Goal: Information Seeking & Learning: Learn about a topic

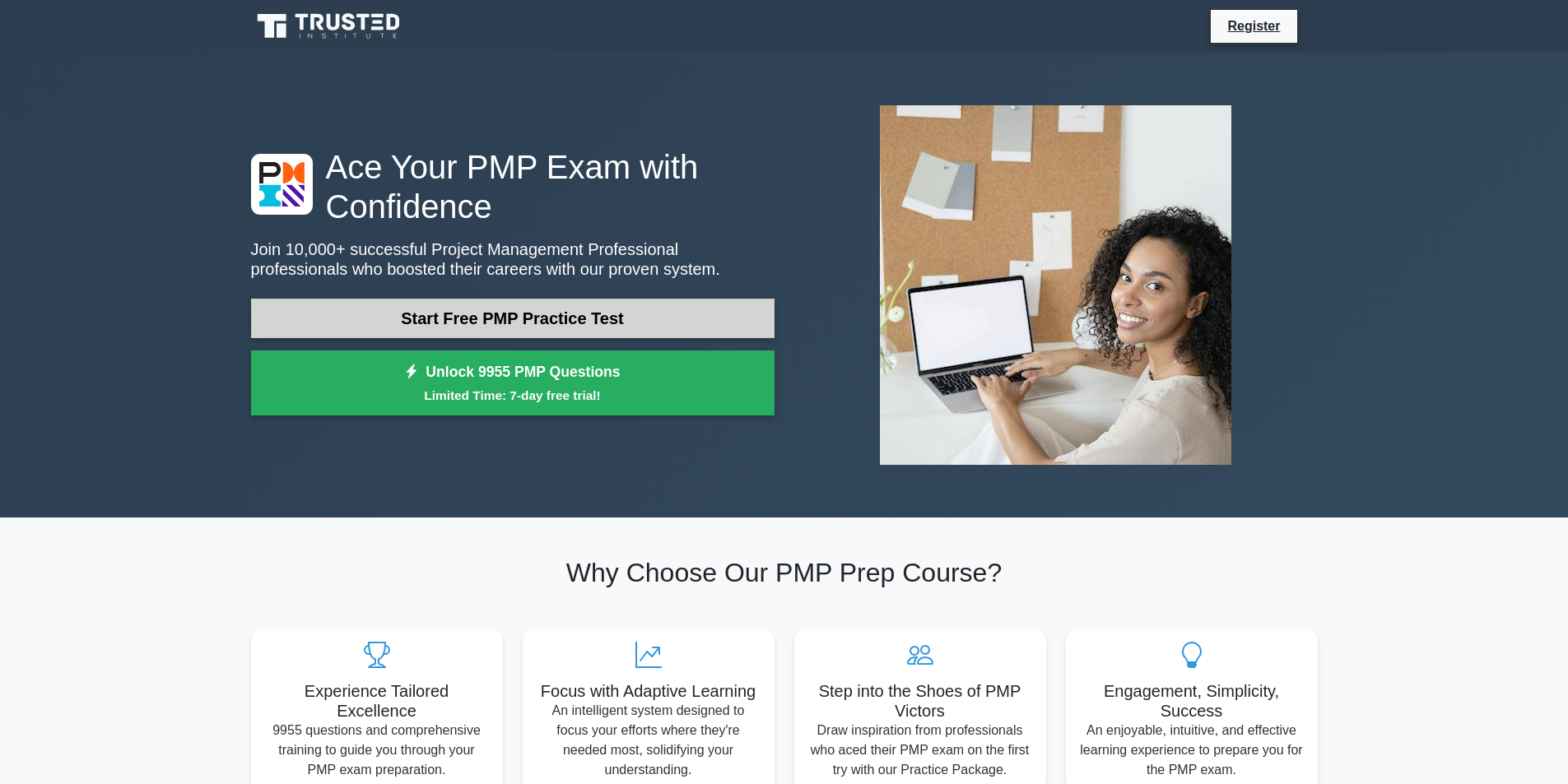
click at [522, 327] on link "Start Free PMP Practice Test" at bounding box center [512, 318] width 523 height 39
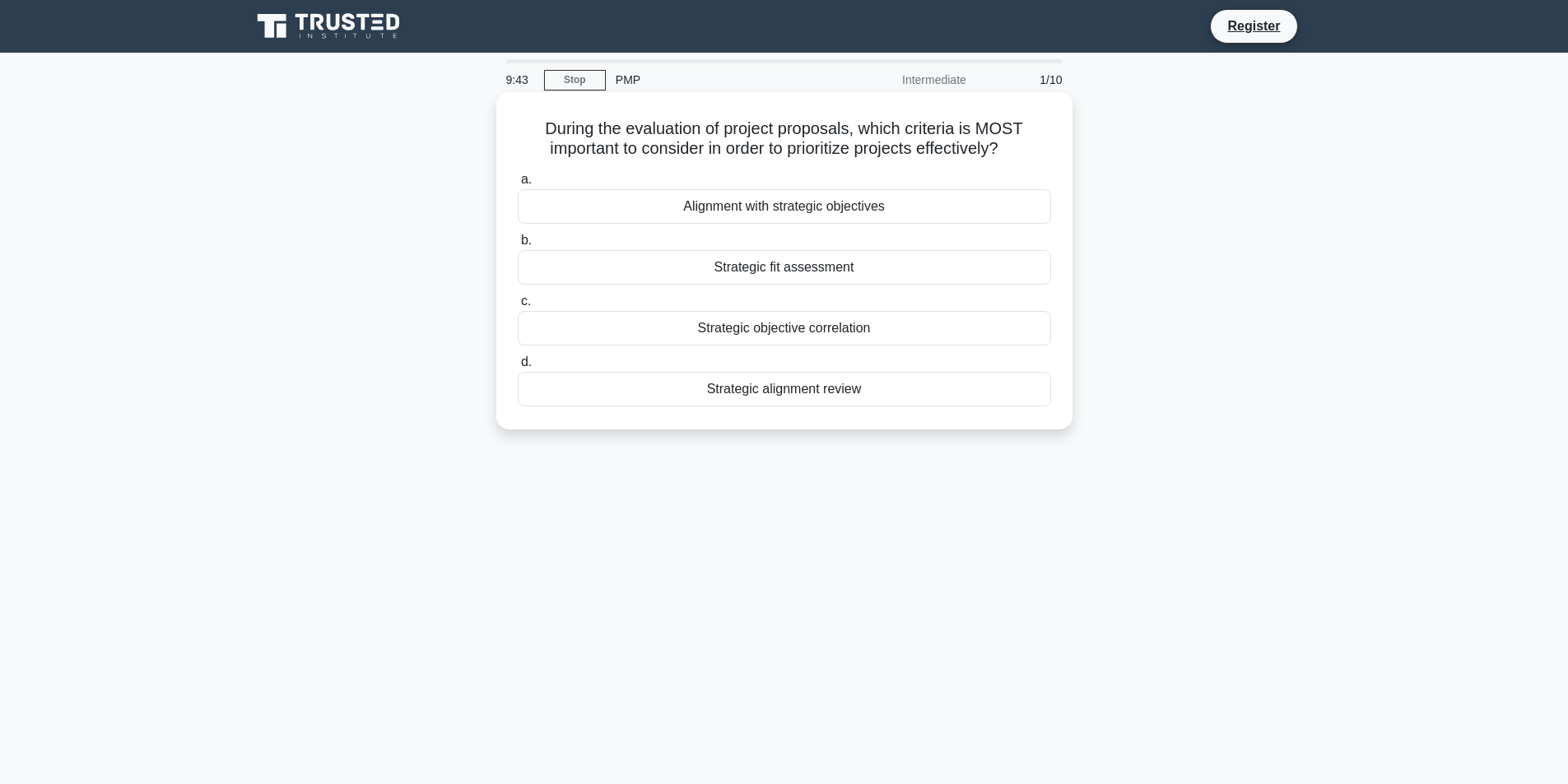
click at [768, 209] on div "Alignment with strategic objectives" at bounding box center [784, 206] width 534 height 35
click at [518, 185] on input "a. Alignment with strategic objectives" at bounding box center [518, 179] width 0 height 10
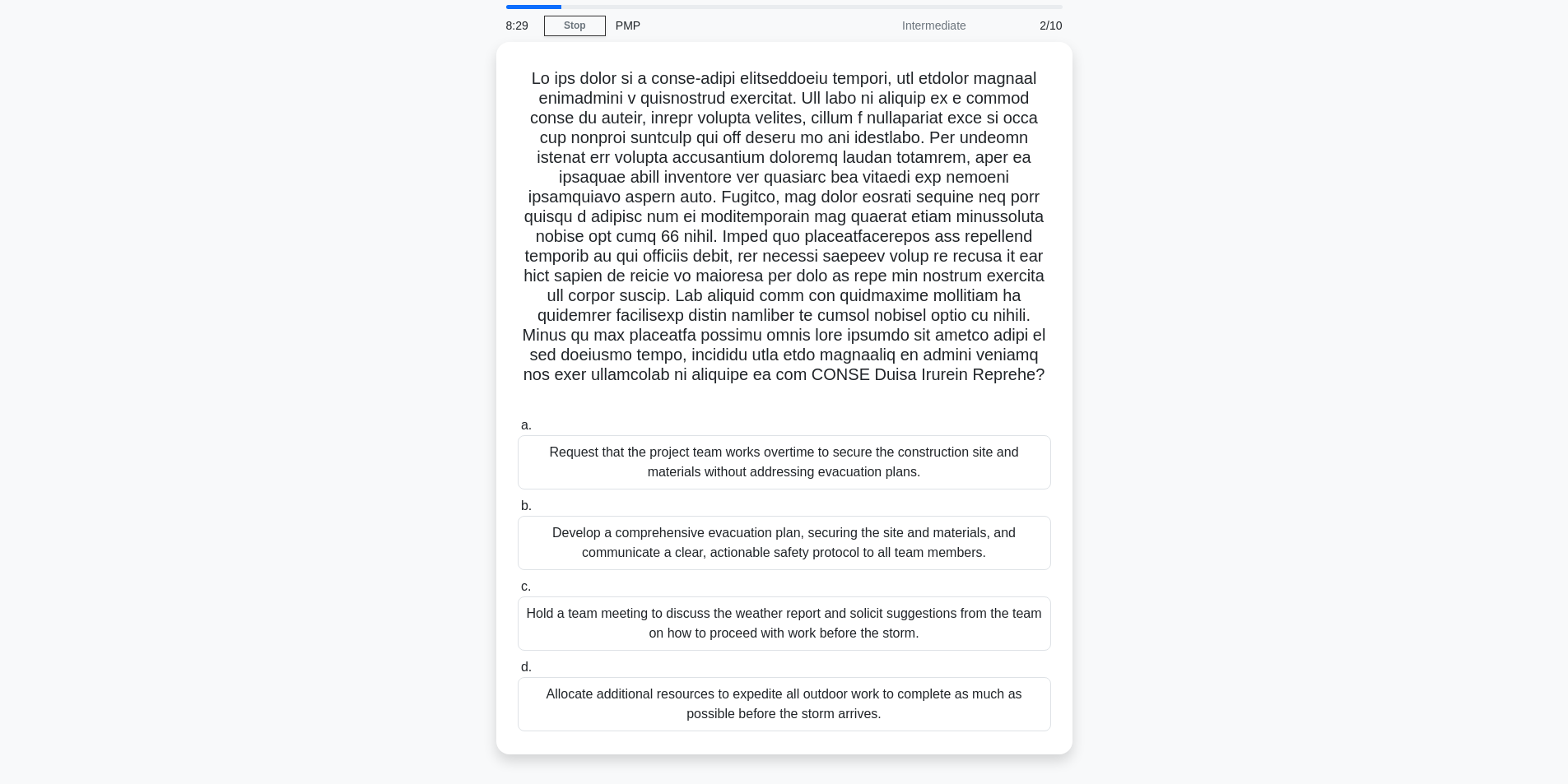
scroll to position [58, 0]
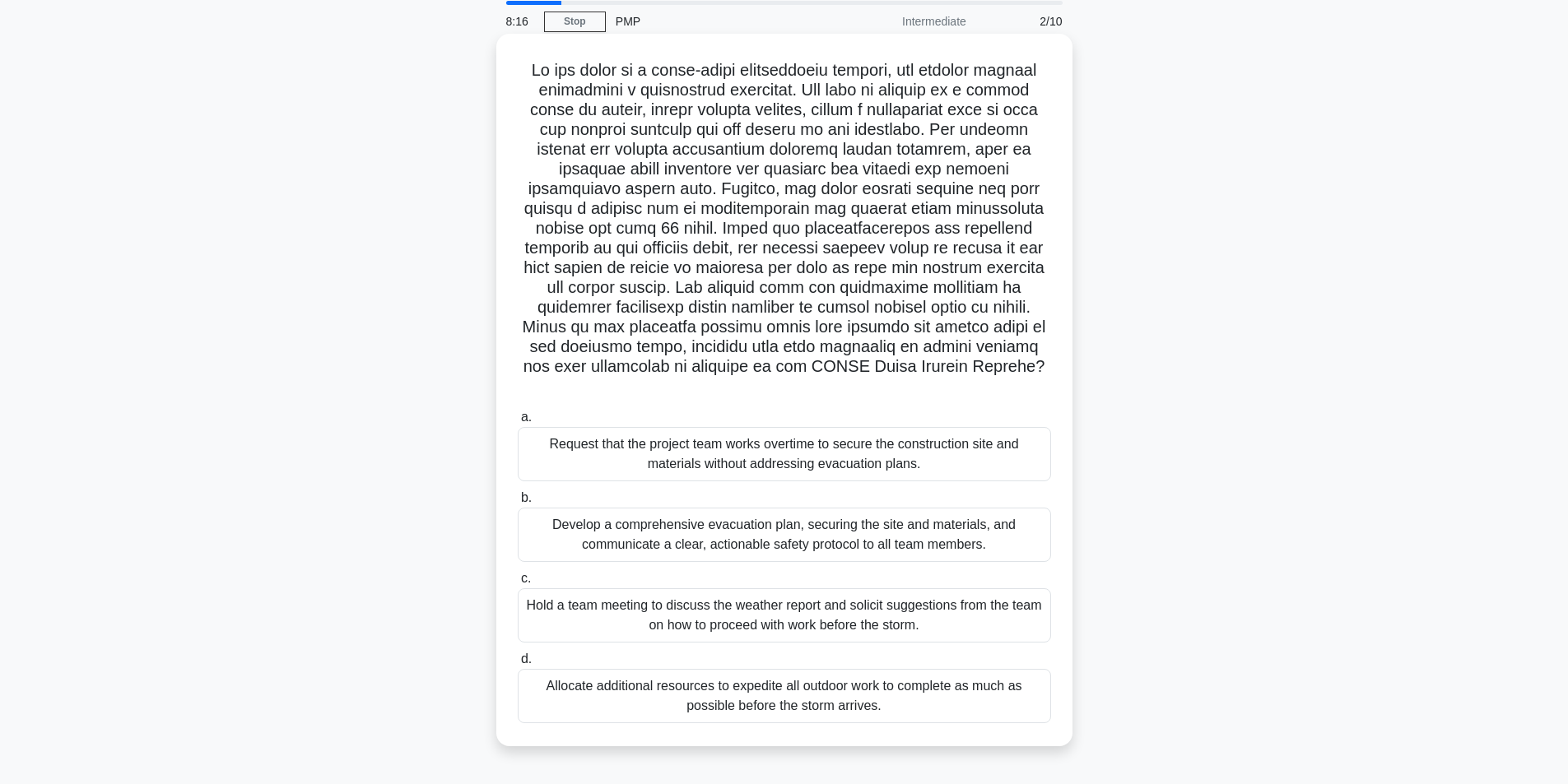
click at [938, 547] on div "Develop a comprehensive evacuation plan, securing the site and materials, and c…" at bounding box center [784, 534] width 534 height 54
click at [518, 503] on input "b. Develop a comprehensive evacuation plan, securing the site and materials, an…" at bounding box center [518, 498] width 0 height 10
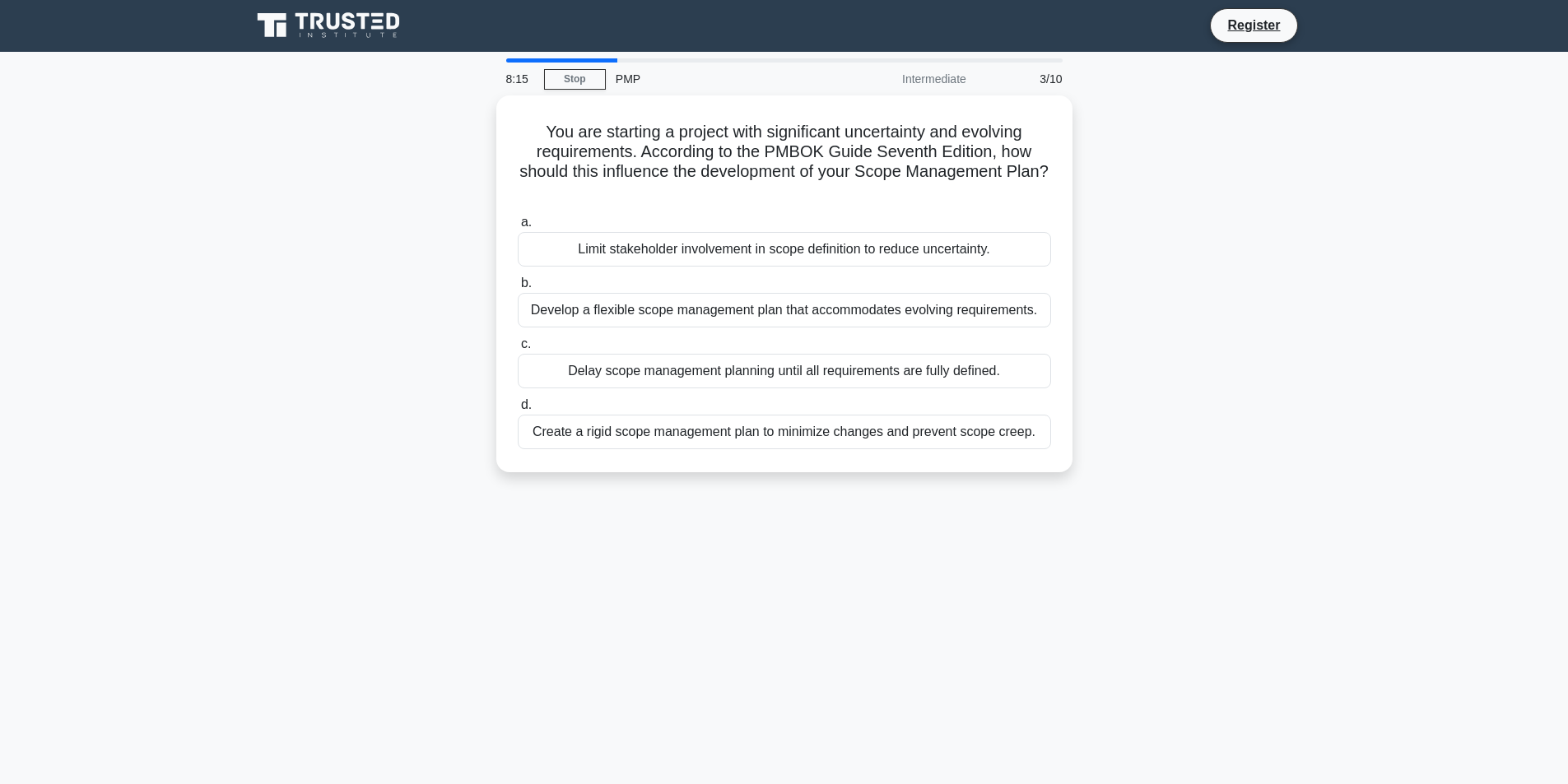
scroll to position [0, 0]
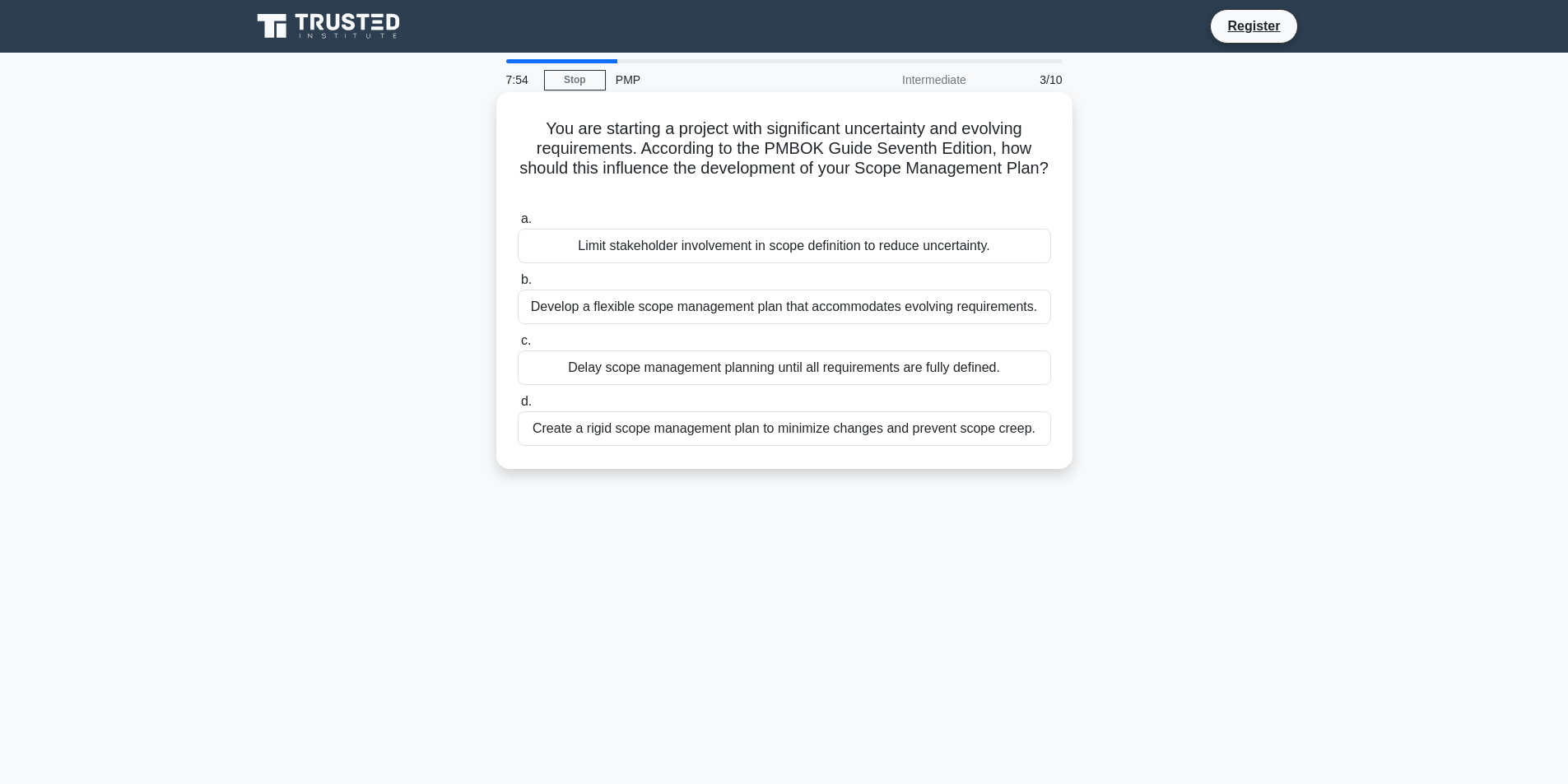
click at [908, 313] on div "Develop a flexible scope management plan that accommodates evolving requirement…" at bounding box center [784, 306] width 534 height 35
click at [518, 285] on input "b. Develop a flexible scope management plan that accommodates evolving requirem…" at bounding box center [518, 280] width 0 height 10
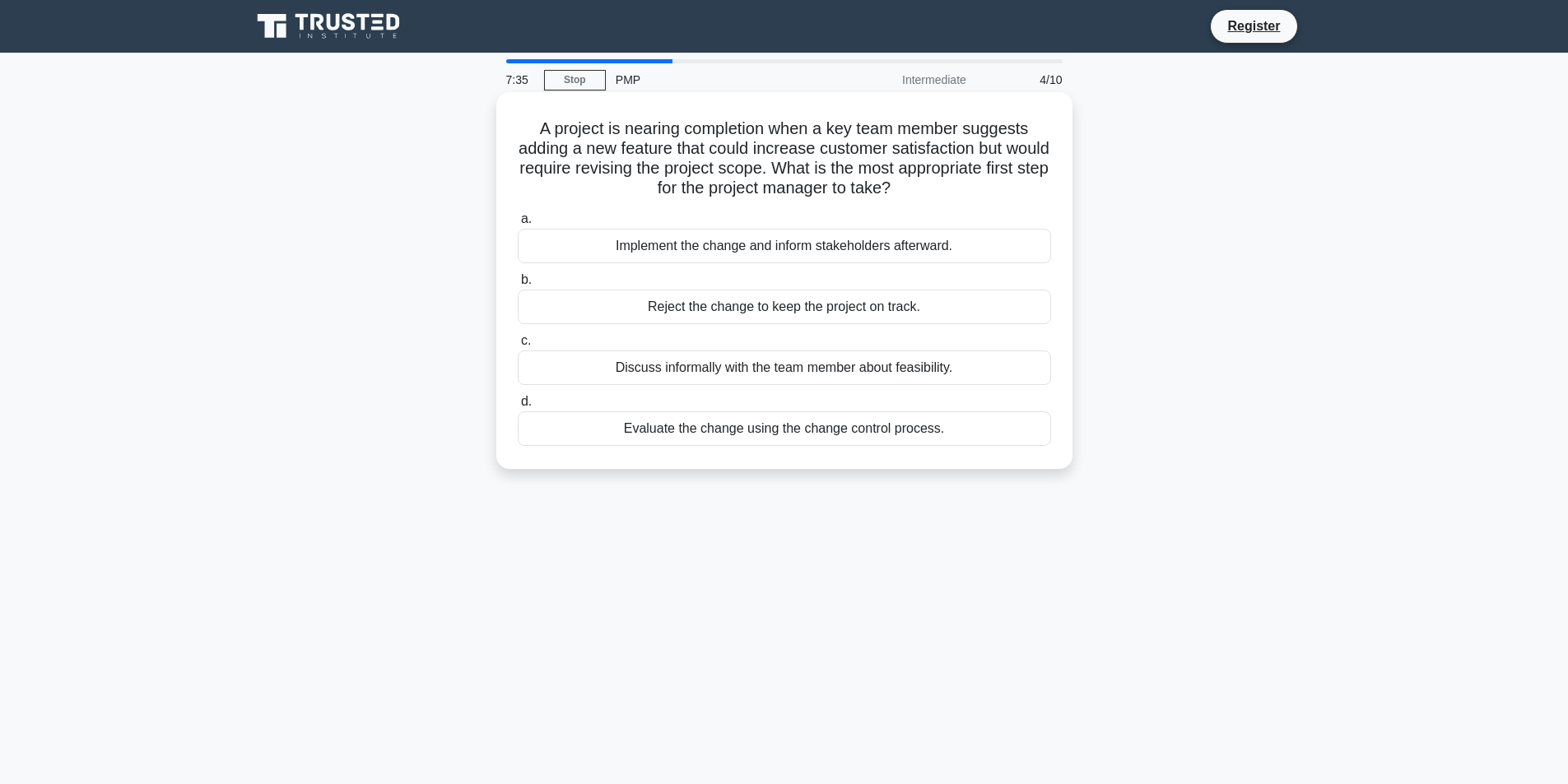
click at [890, 428] on div "Evaluate the change using the change control process." at bounding box center [784, 428] width 534 height 35
click at [518, 407] on input "d. Evaluate the change using the change control process." at bounding box center [518, 401] width 0 height 10
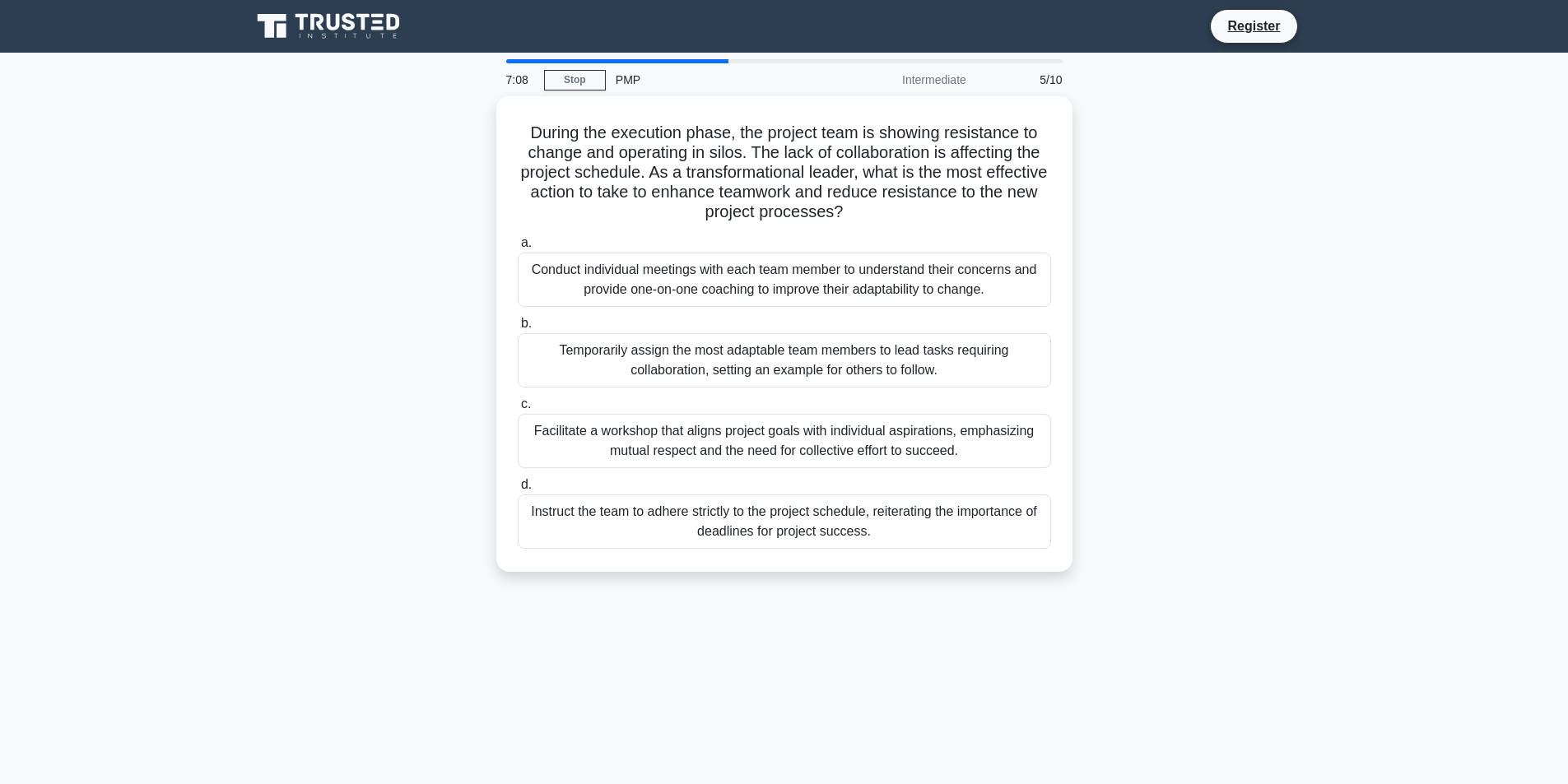
click at [890, 428] on div "Facilitate a workshop that aligns project goals with individual aspirations, em…" at bounding box center [784, 441] width 534 height 54
click at [518, 409] on input "c. Facilitate a workshop that aligns project goals with individual aspirations,…" at bounding box center [518, 404] width 0 height 10
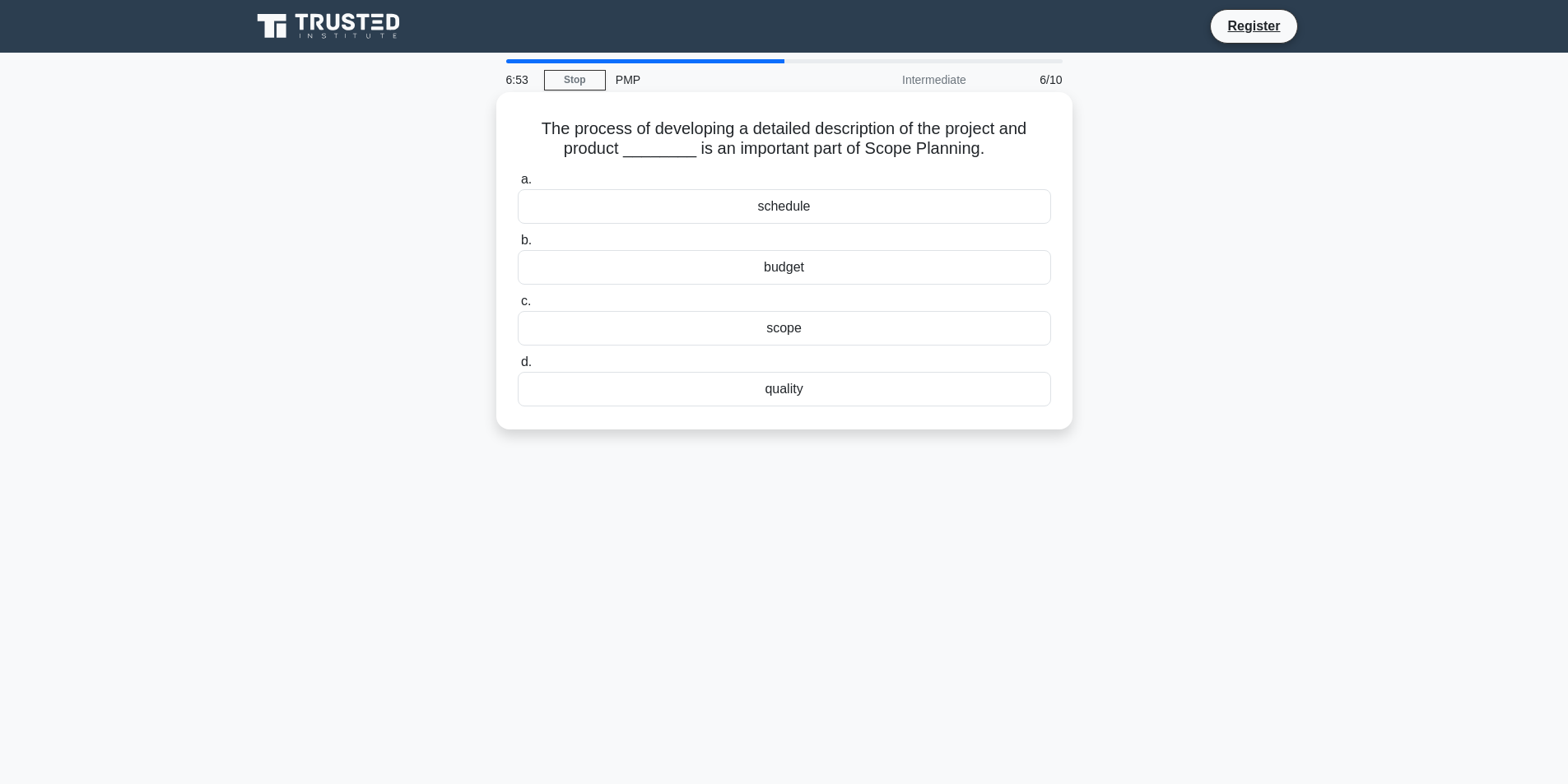
click at [813, 335] on div "scope" at bounding box center [784, 328] width 534 height 35
click at [518, 307] on input "c. scope" at bounding box center [518, 300] width 0 height 10
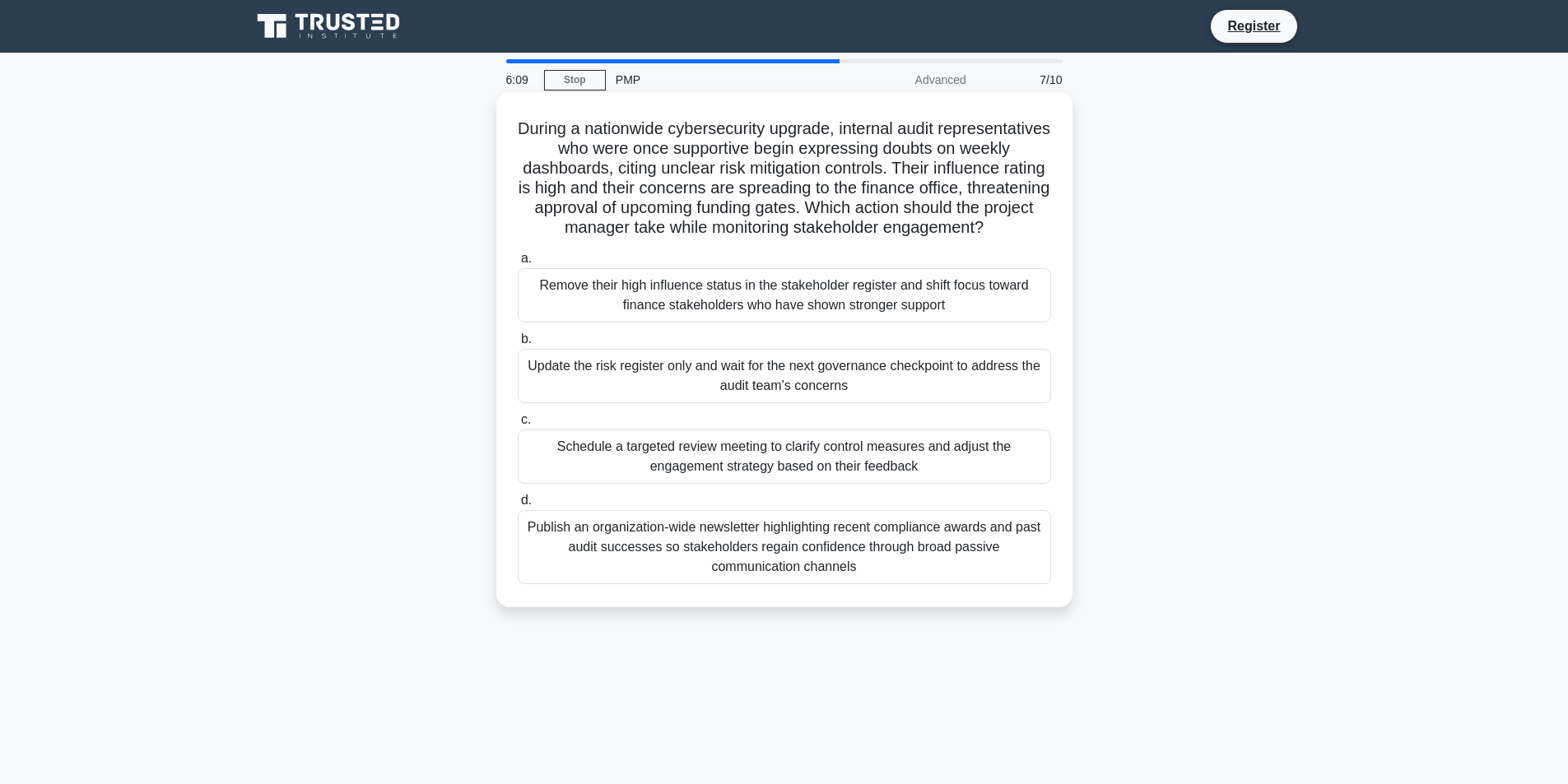
click at [808, 476] on div "Schedule a targeted review meeting to clarify control measures and adjust the e…" at bounding box center [784, 456] width 534 height 54
click at [518, 425] on input "c. Schedule a targeted review meeting to clarify control measures and adjust th…" at bounding box center [518, 419] width 0 height 10
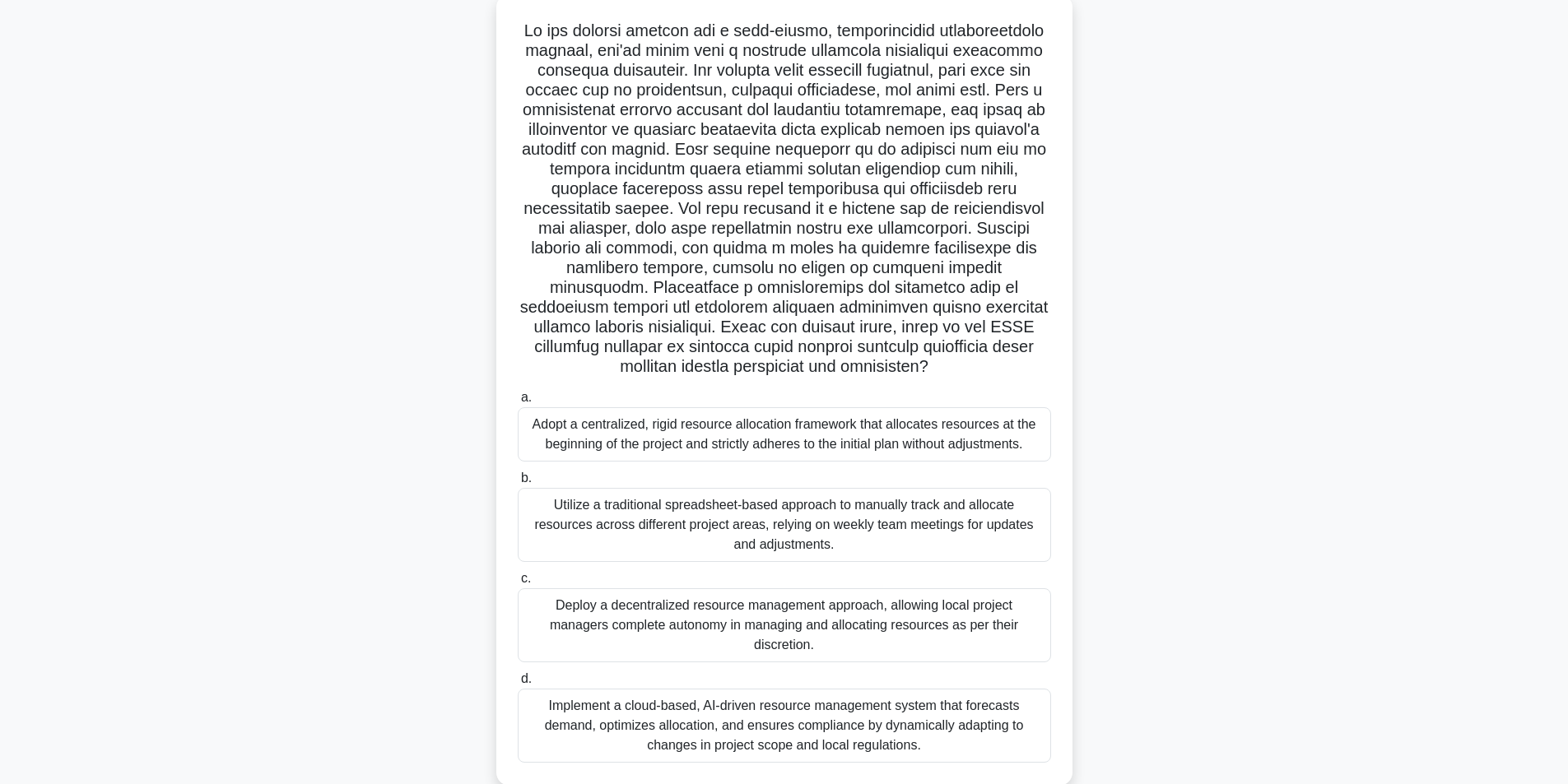
scroll to position [111, 0]
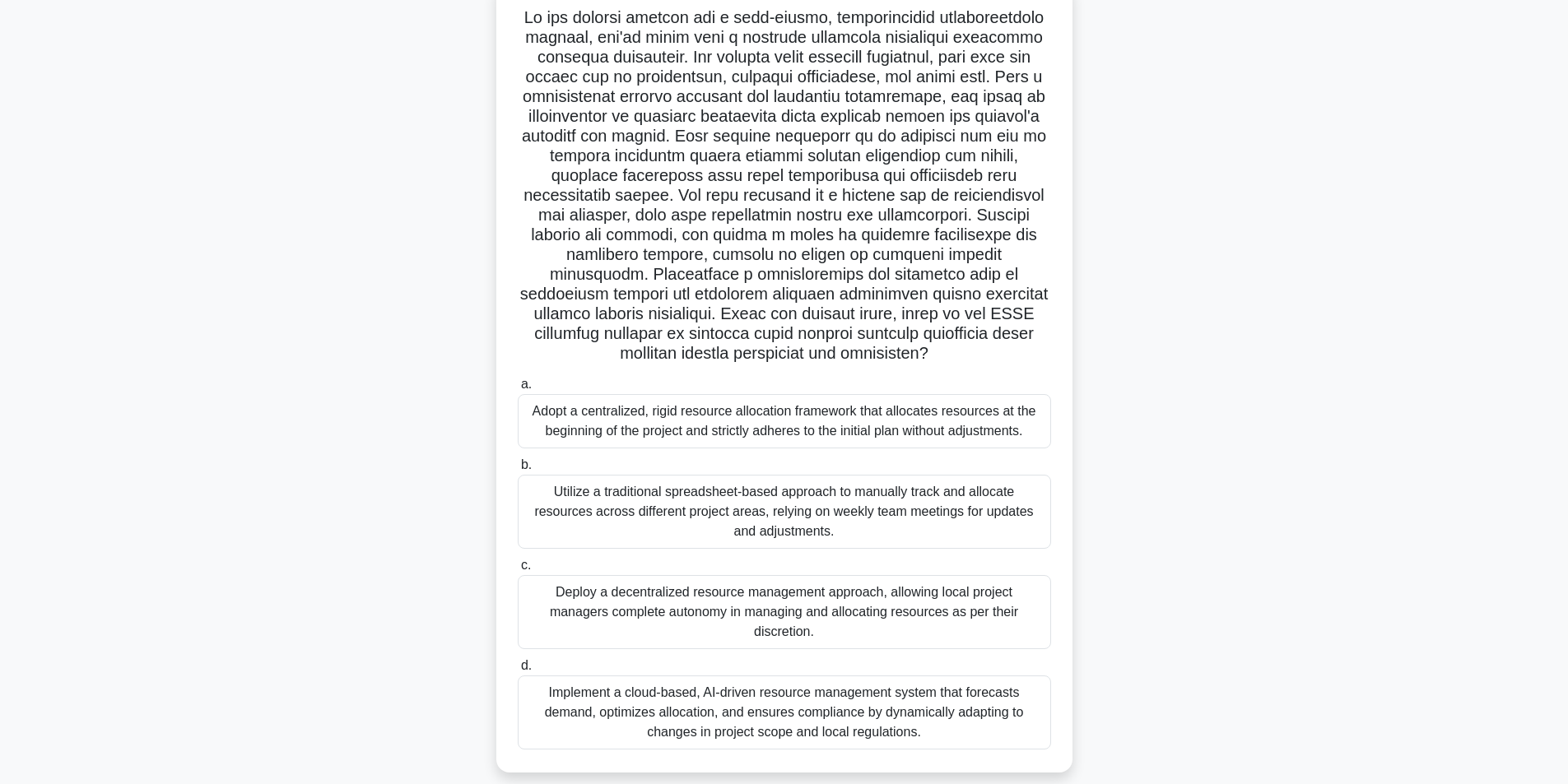
click at [933, 684] on div "Implement a cloud-based, AI-driven resource management system that forecasts de…" at bounding box center [784, 712] width 534 height 74
click at [518, 671] on input "d. Implement a cloud-based, AI-driven resource management system that forecasts…" at bounding box center [518, 665] width 0 height 10
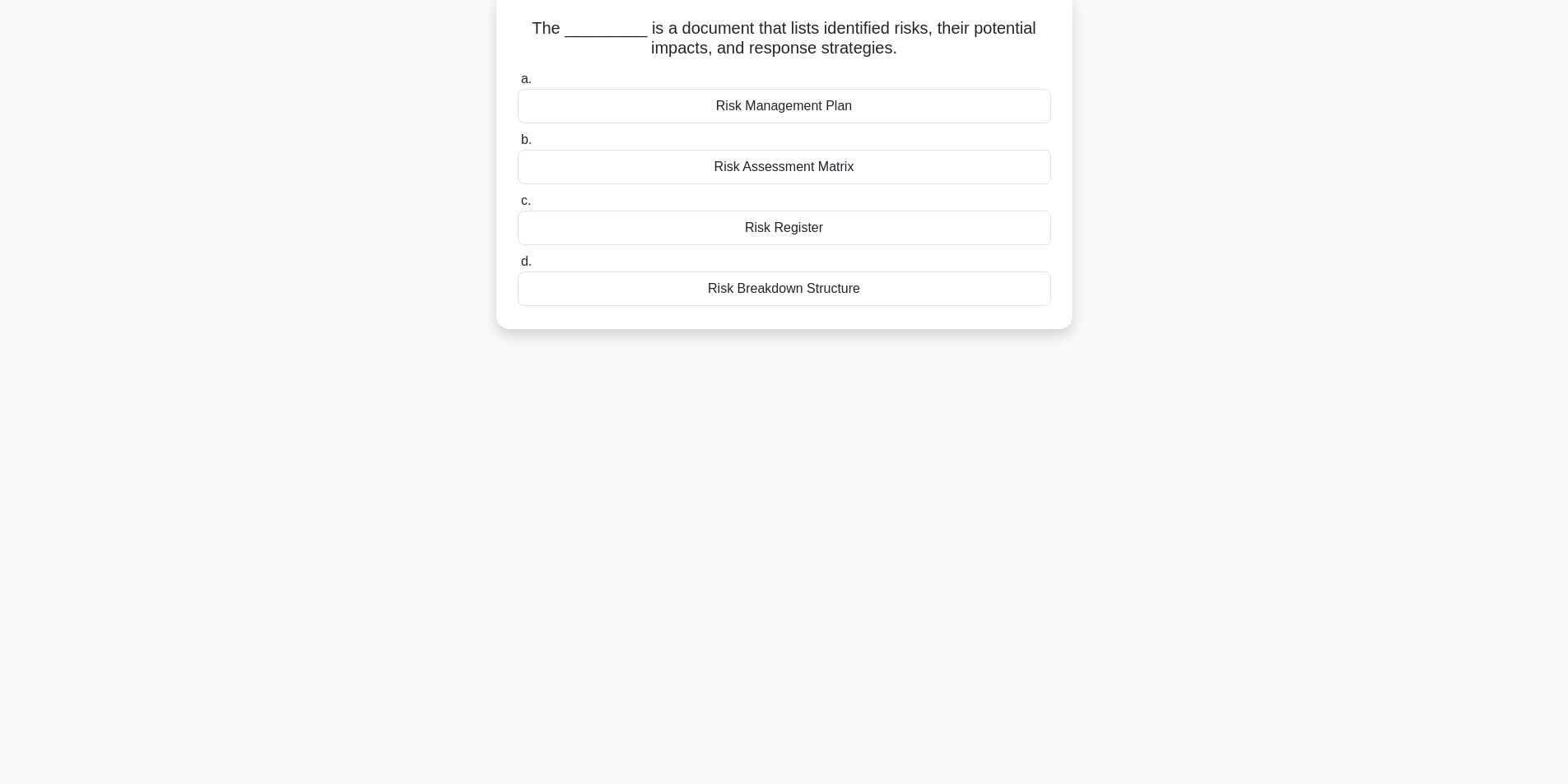
scroll to position [0, 0]
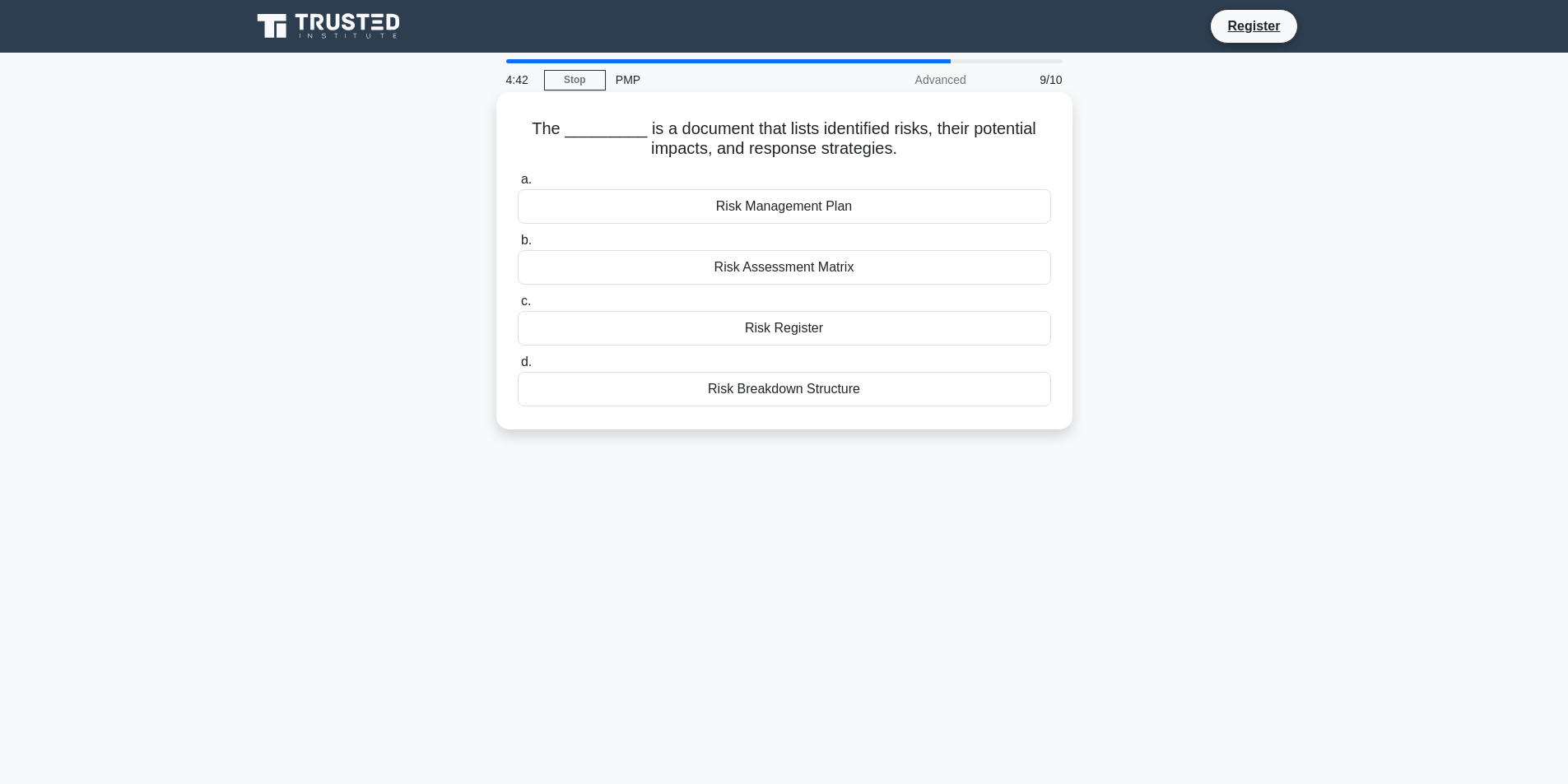
click at [779, 211] on div "Risk Management Plan" at bounding box center [784, 206] width 534 height 35
click at [518, 185] on input "a. Risk Management Plan" at bounding box center [518, 179] width 0 height 10
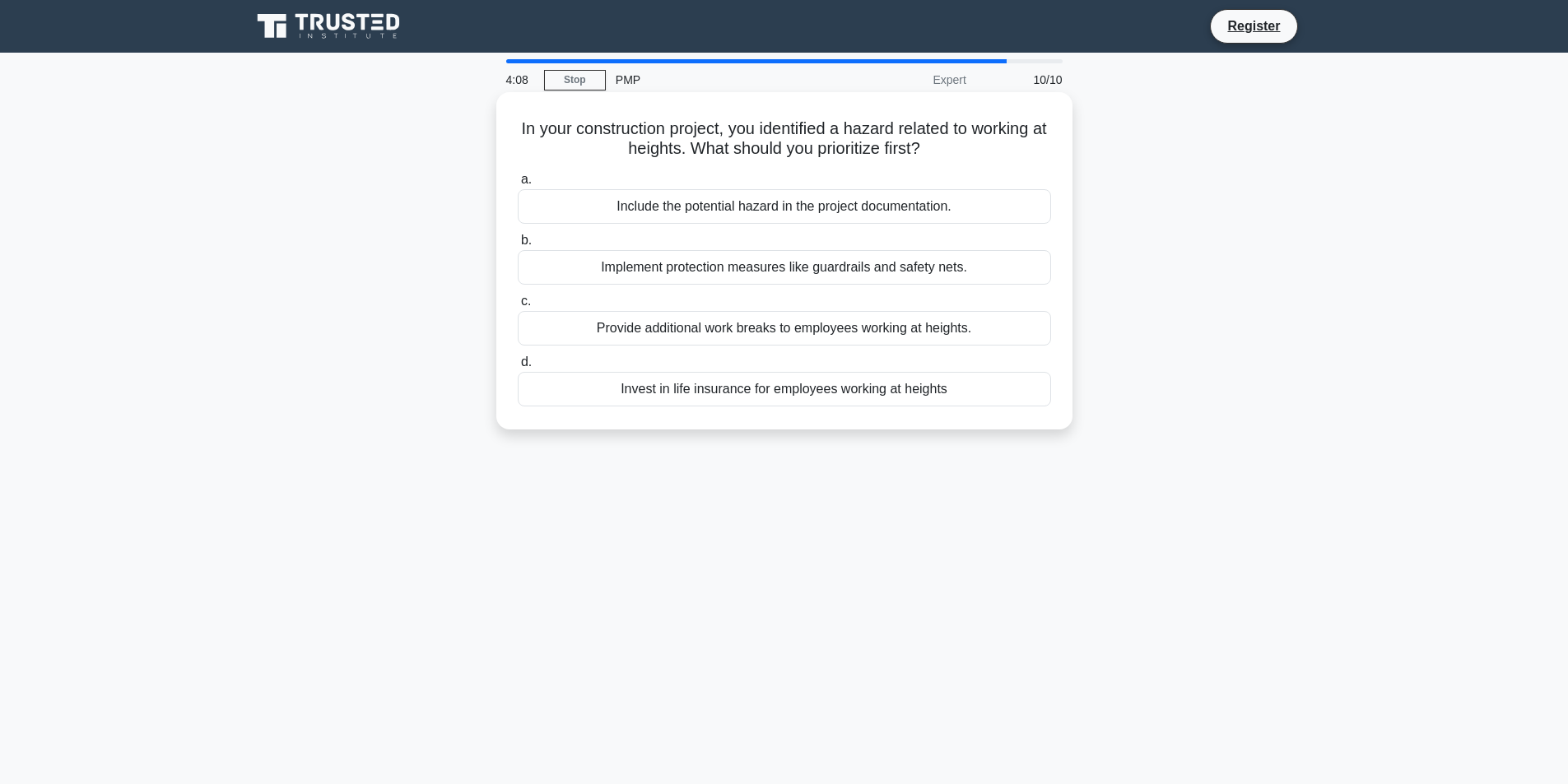
click at [778, 267] on div "Implement protection measures like guardrails and safety nets." at bounding box center [784, 267] width 534 height 35
click at [518, 246] on input "b. Implement protection measures like guardrails and safety nets." at bounding box center [518, 240] width 0 height 10
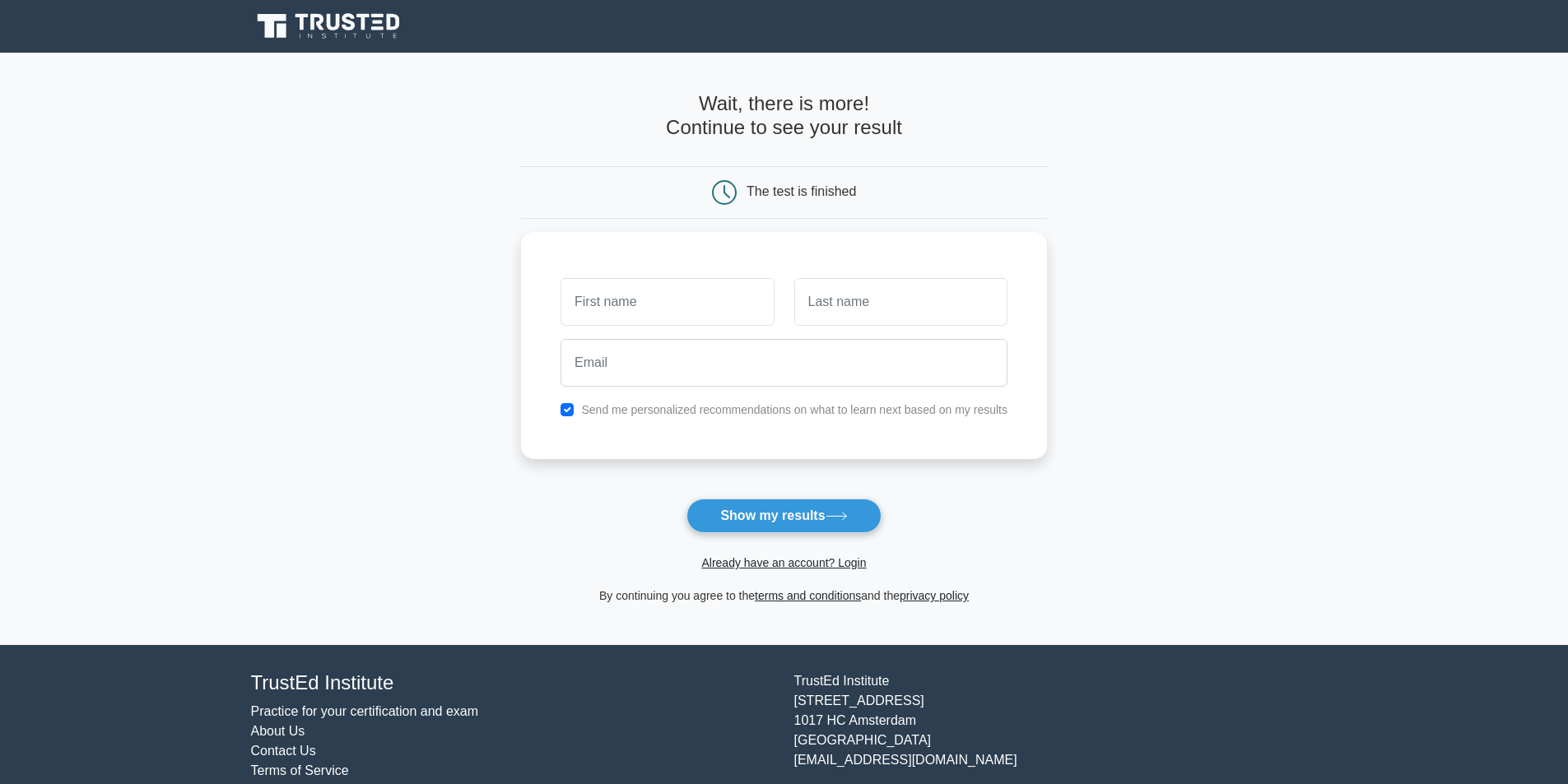
click at [749, 498] on form "Wait, there is more! Continue to see your result The test is finished and the" at bounding box center [784, 348] width 526 height 514
click at [750, 511] on button "Show my results" at bounding box center [784, 515] width 194 height 35
type input "olivier"
type input "squelin"
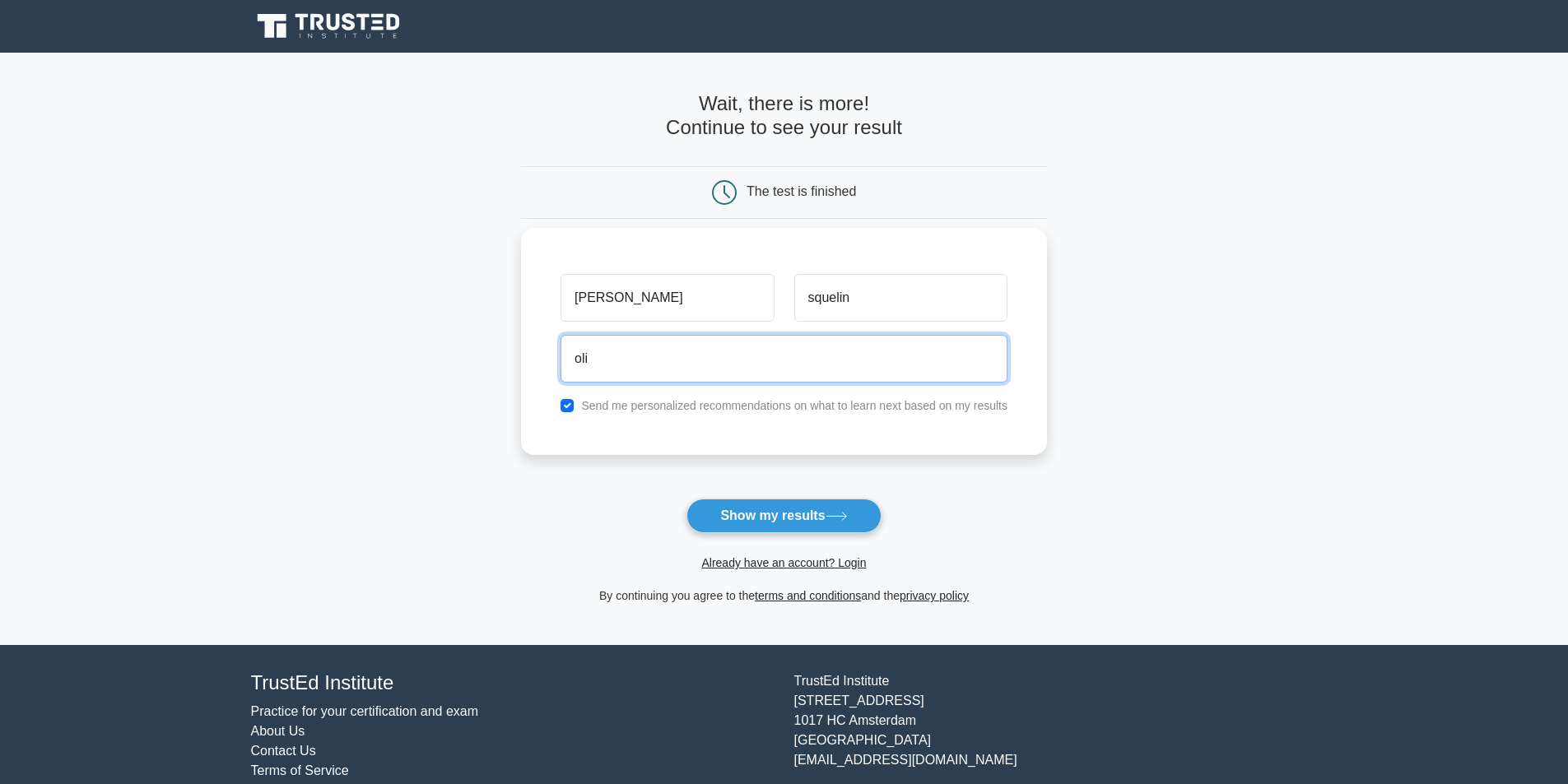
type input "olivier_squelin@hotmail.Com"
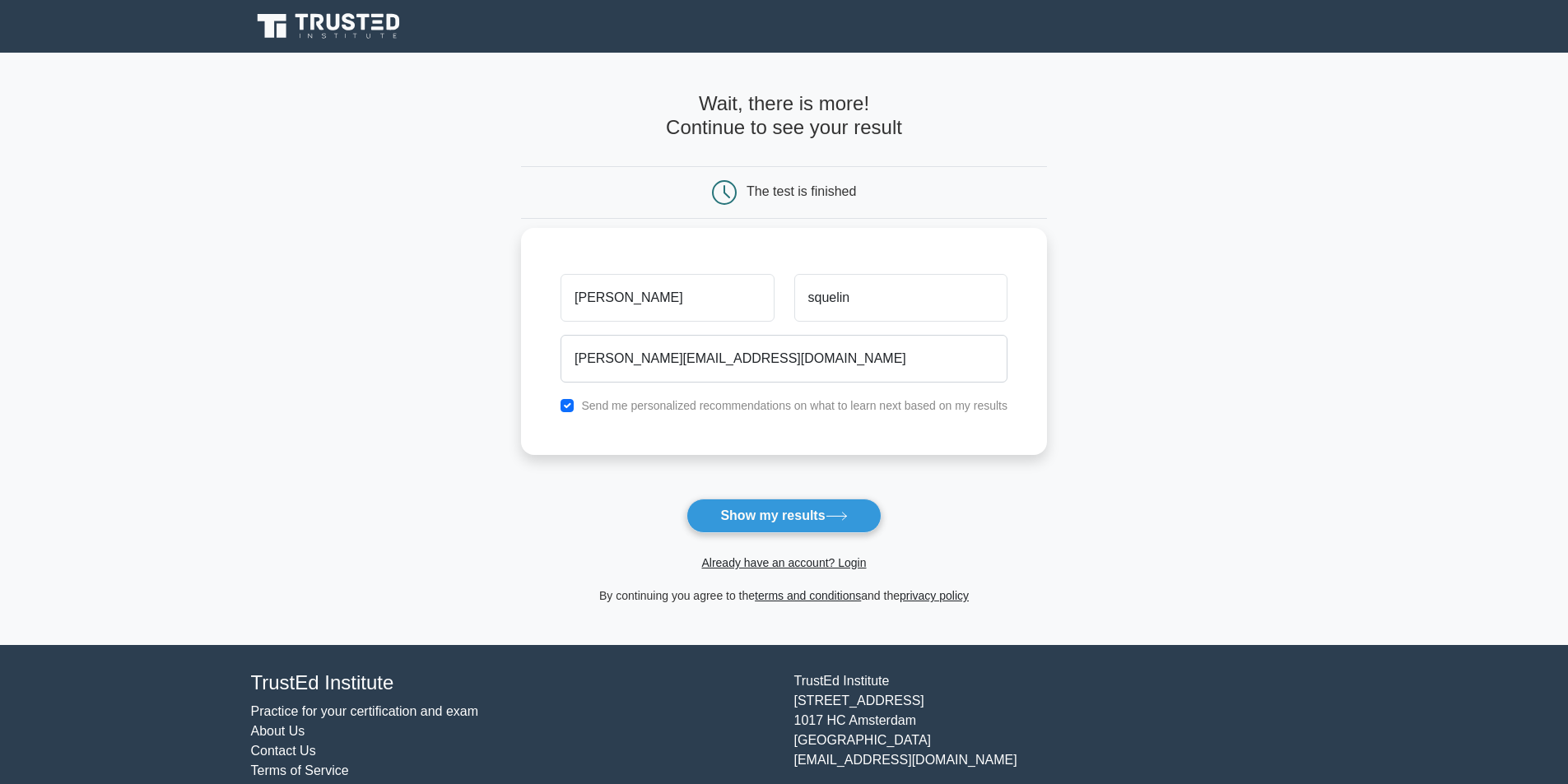
click at [740, 407] on label "Send me personalized recommendations on what to learn next based on my results" at bounding box center [794, 406] width 427 height 13
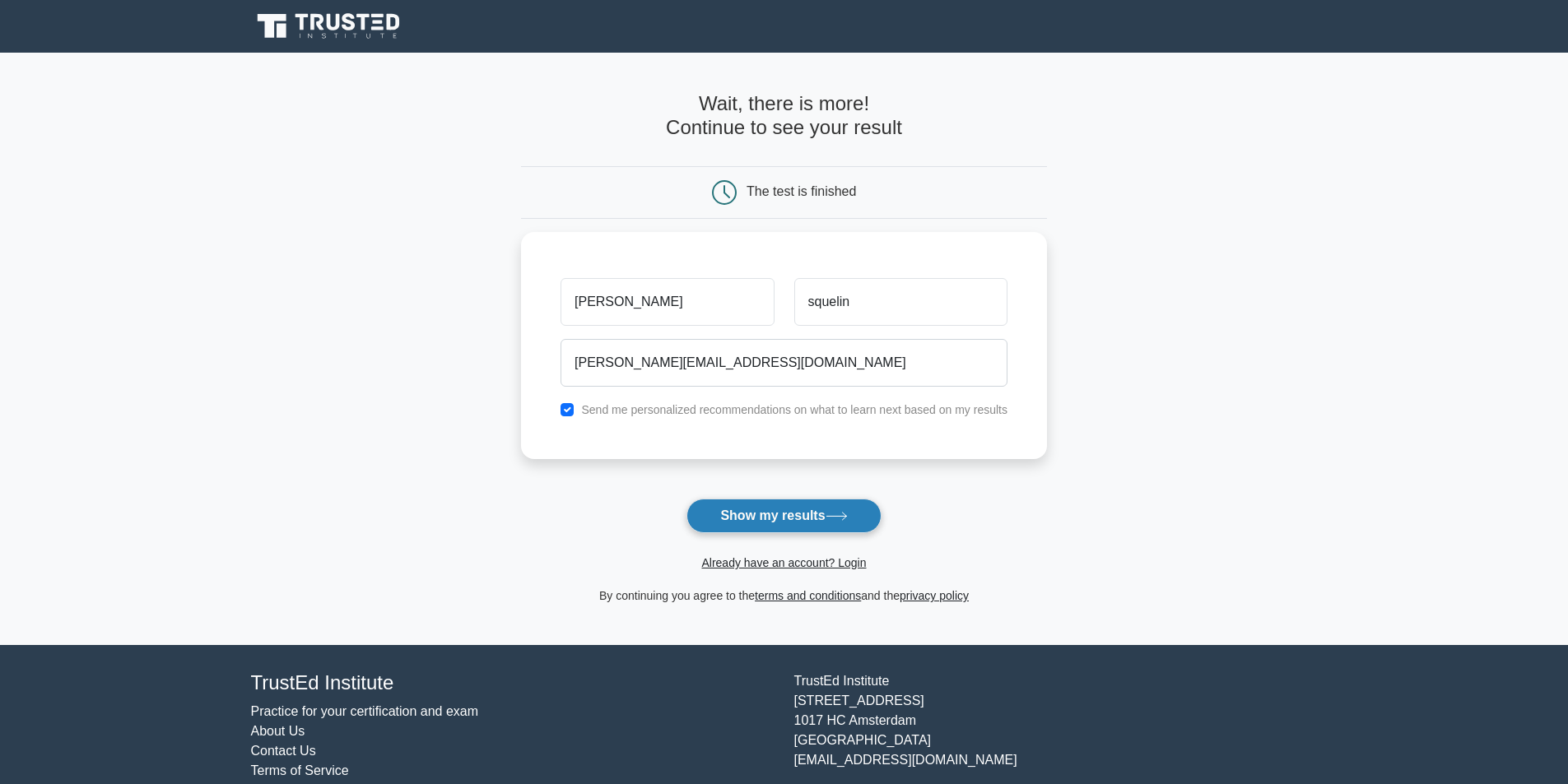
click at [767, 508] on button "Show my results" at bounding box center [784, 515] width 194 height 35
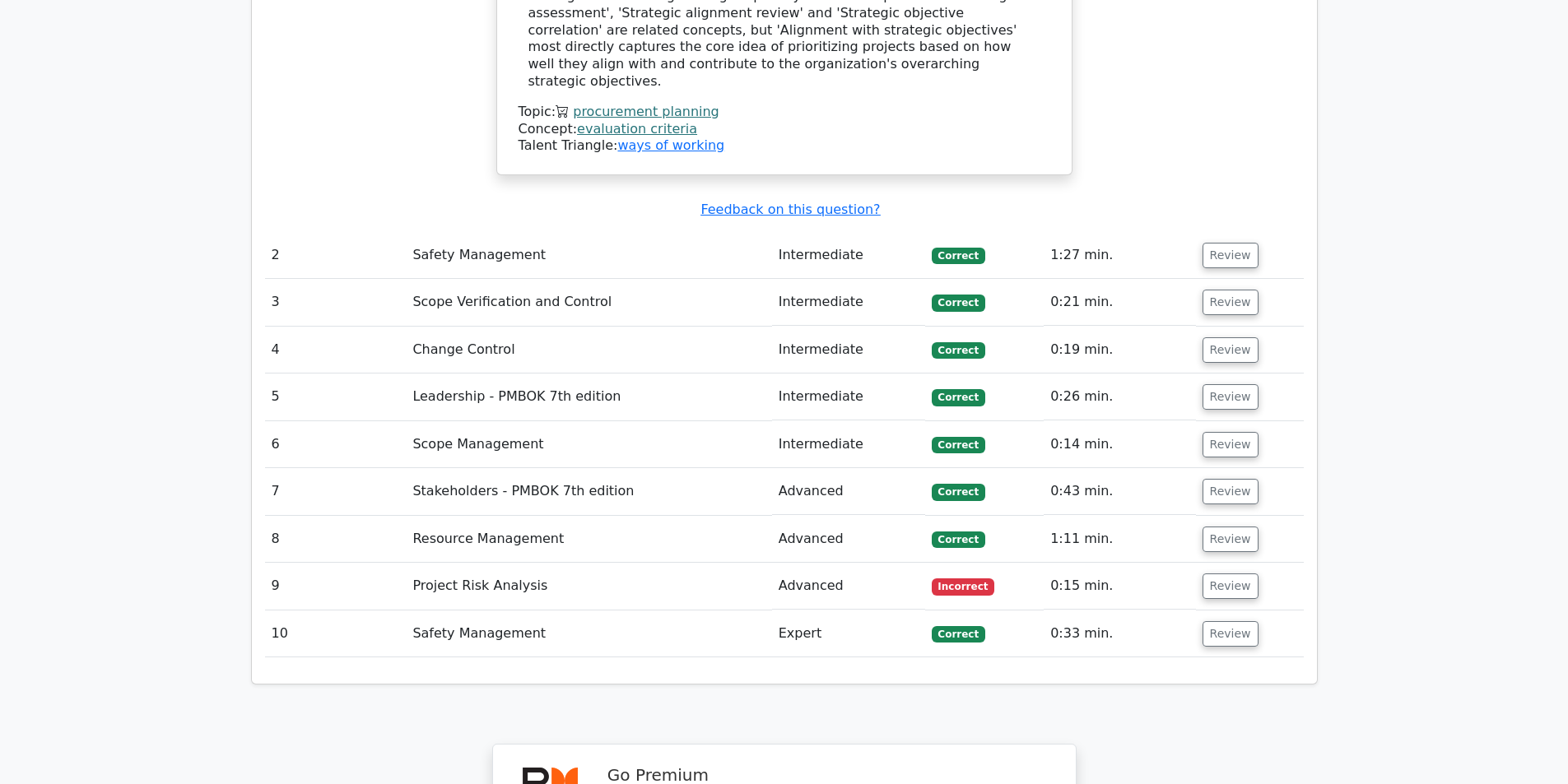
scroll to position [2126, 0]
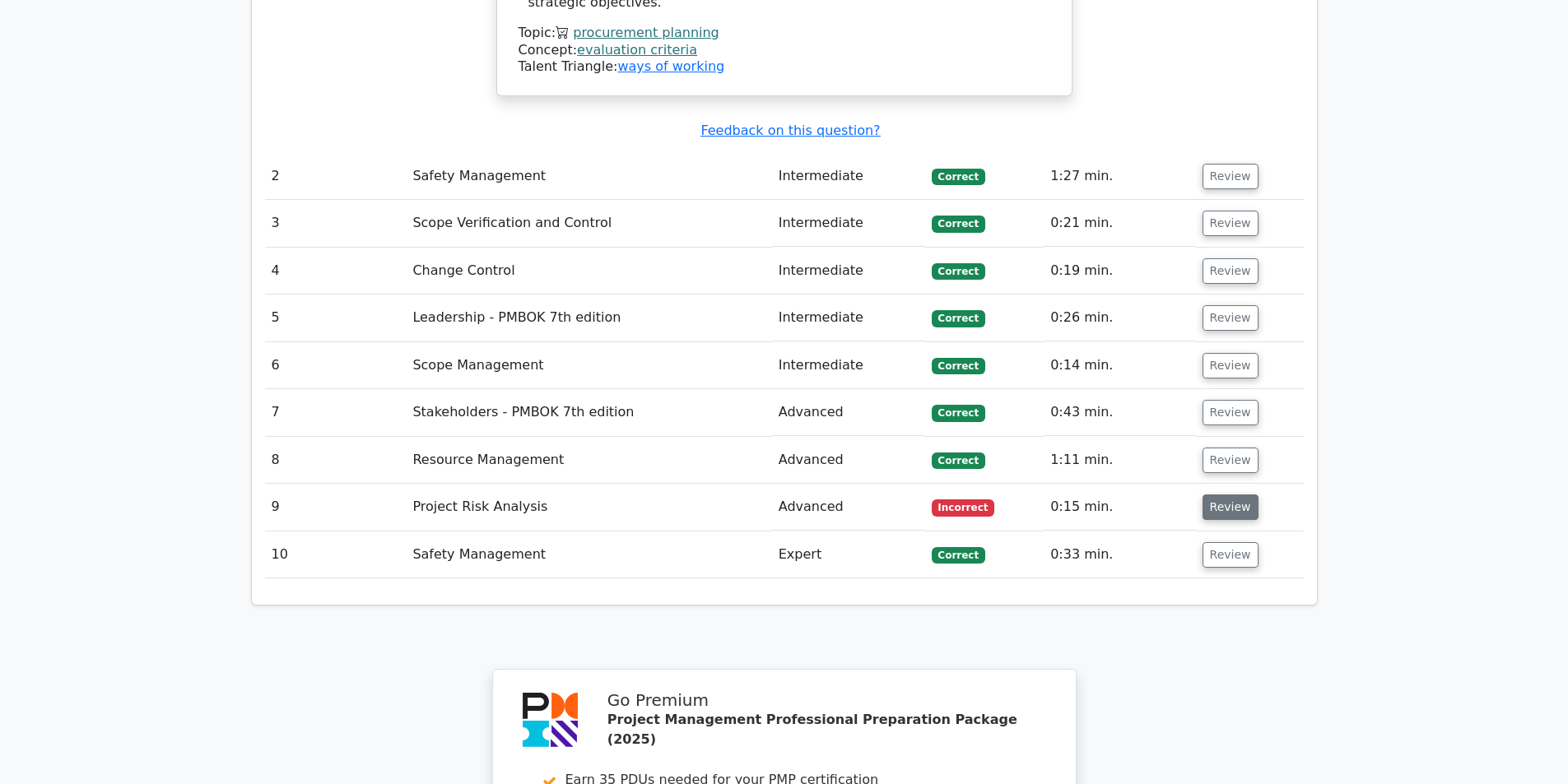
click at [1223, 494] on button "Review" at bounding box center [1231, 506] width 56 height 25
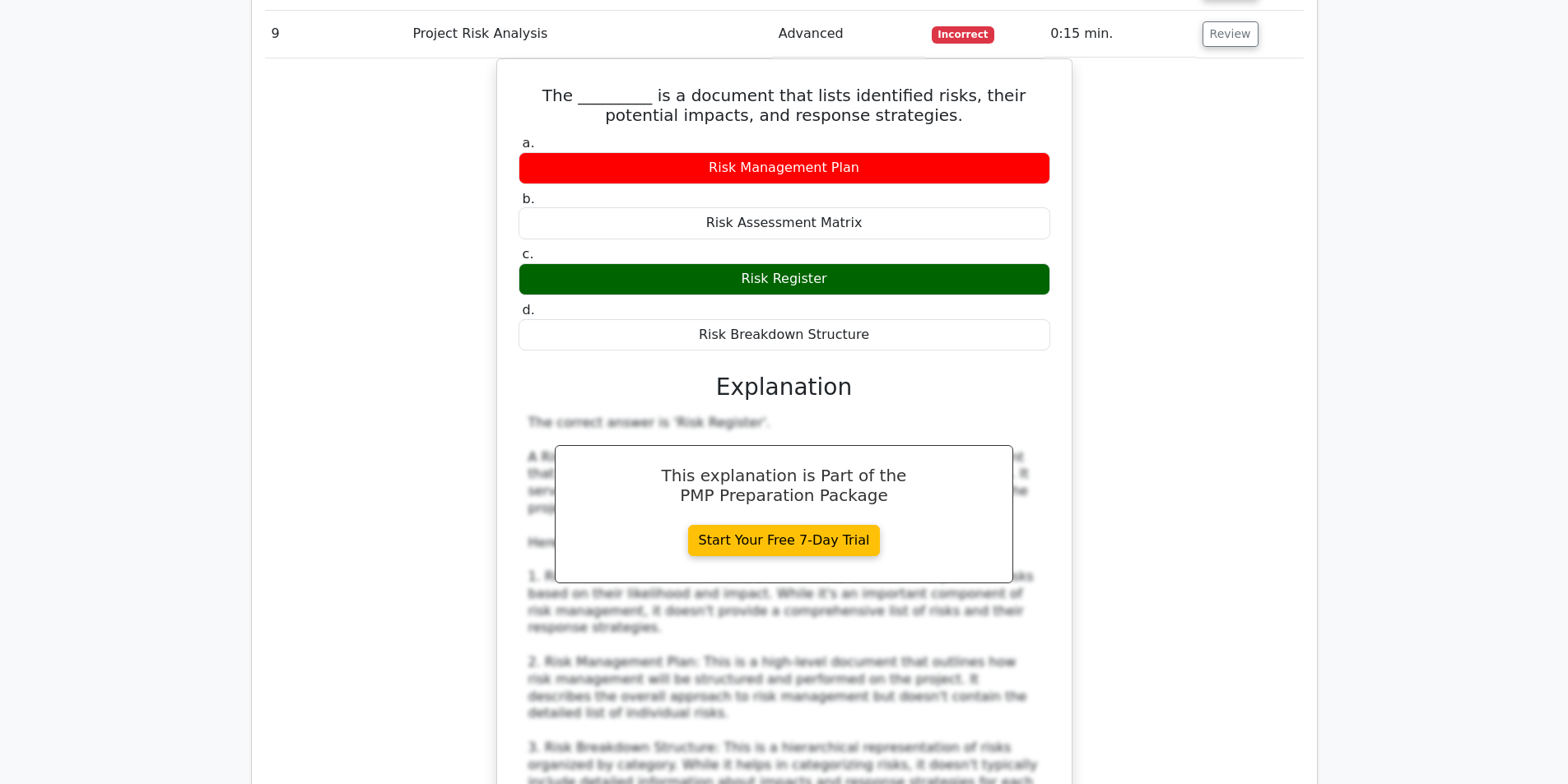
scroll to position [2626, 0]
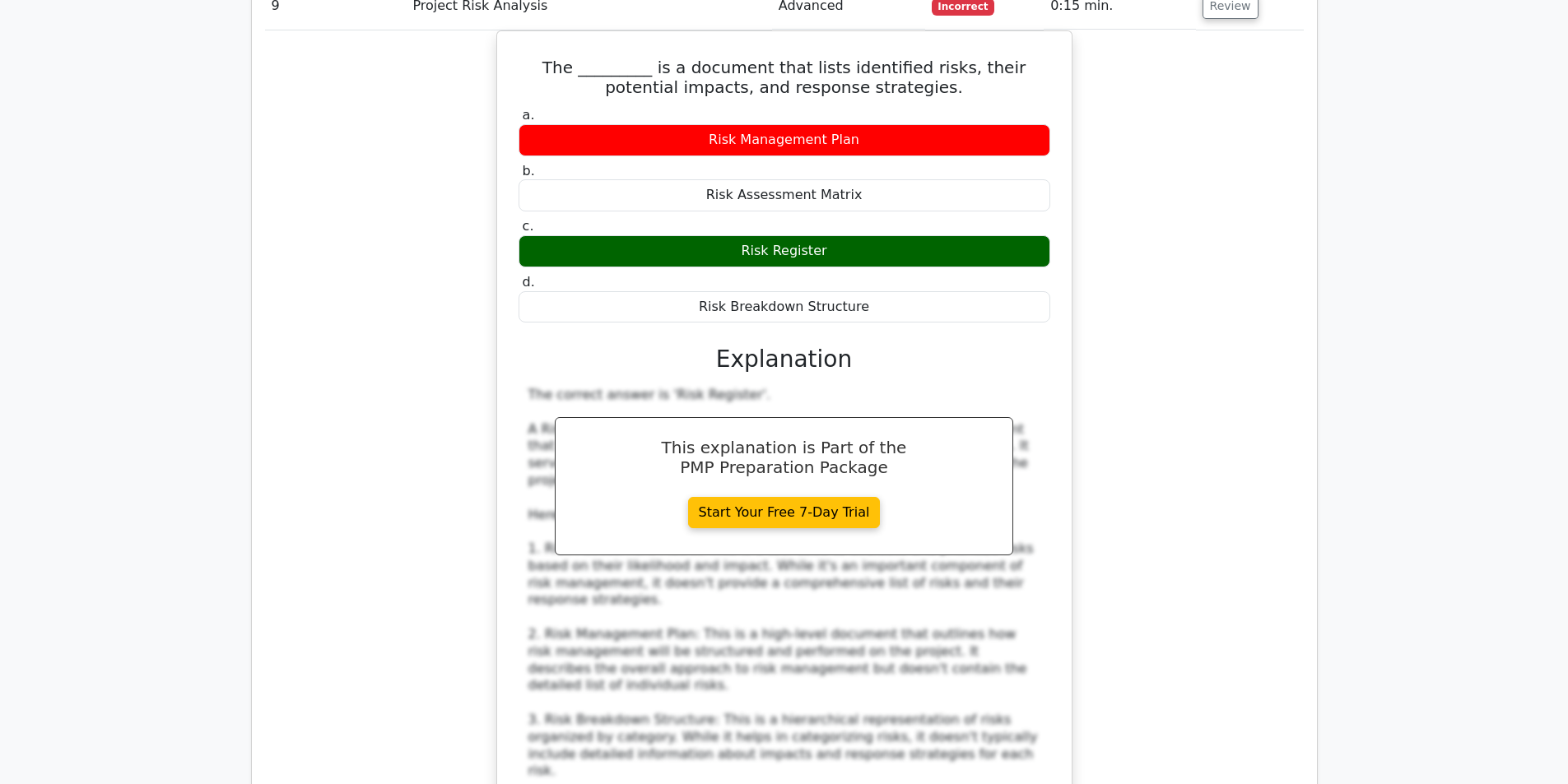
click at [1293, 442] on div "The _________ is a document that lists identified risks, their potential impact…" at bounding box center [784, 491] width 1038 height 923
click at [1157, 223] on div "The _________ is a document that lists identified risks, their potential impact…" at bounding box center [784, 491] width 1038 height 923
